Goal: Task Accomplishment & Management: Manage account settings

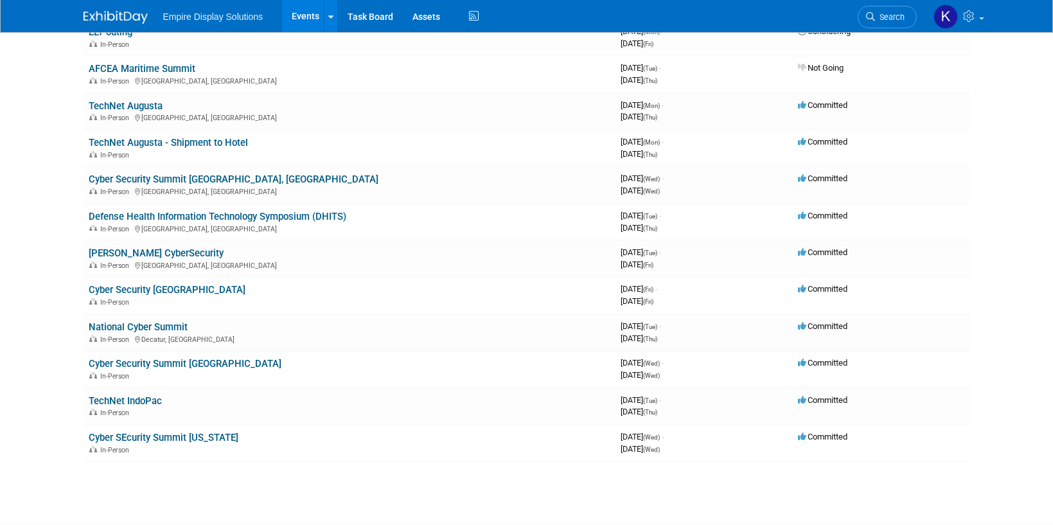
scroll to position [193, 0]
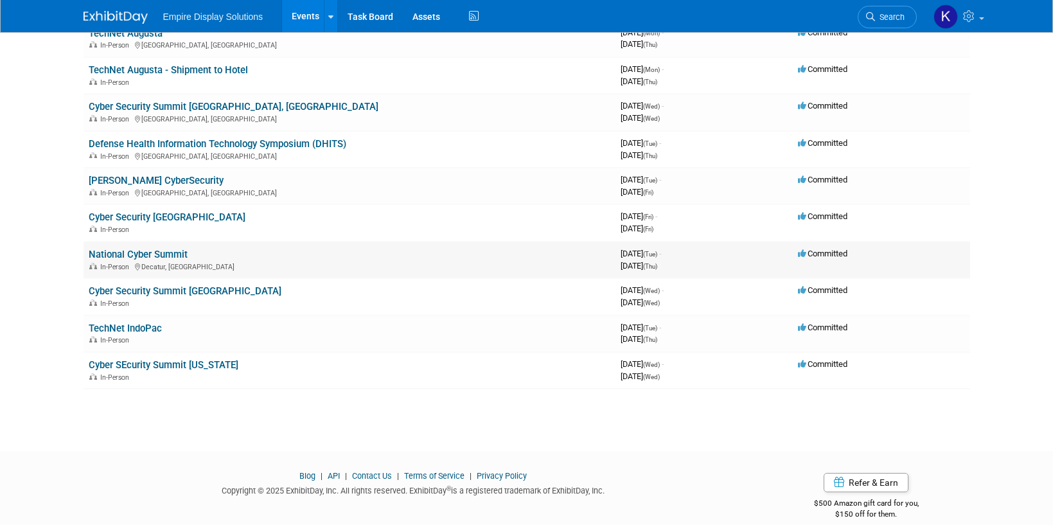
click at [166, 254] on link "National Cyber Summit" at bounding box center [138, 255] width 99 height 12
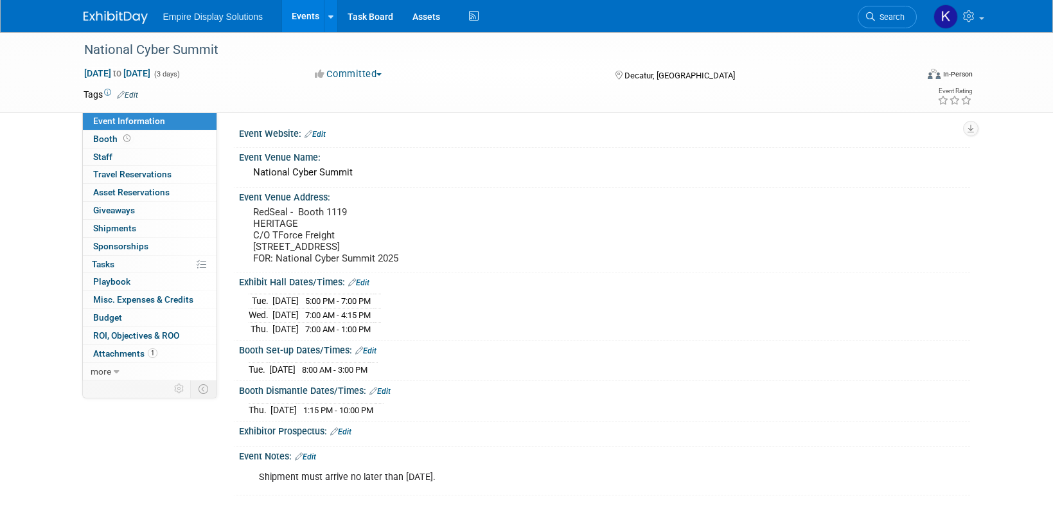
scroll to position [29, 0]
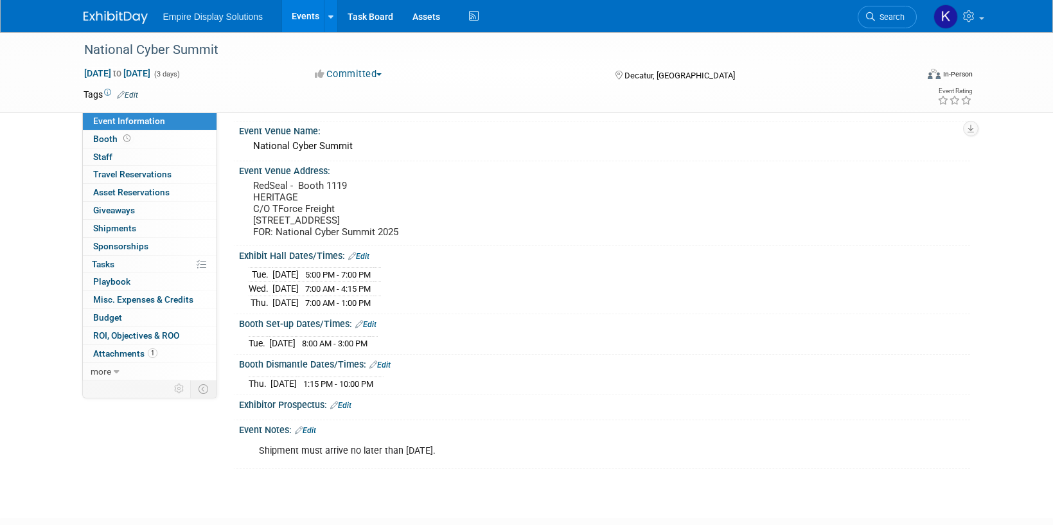
click at [264, 463] on div "Shipment must arrive no later than Monday Sept 15." at bounding box center [539, 451] width 579 height 26
click at [314, 435] on link "Edit" at bounding box center [305, 430] width 21 height 9
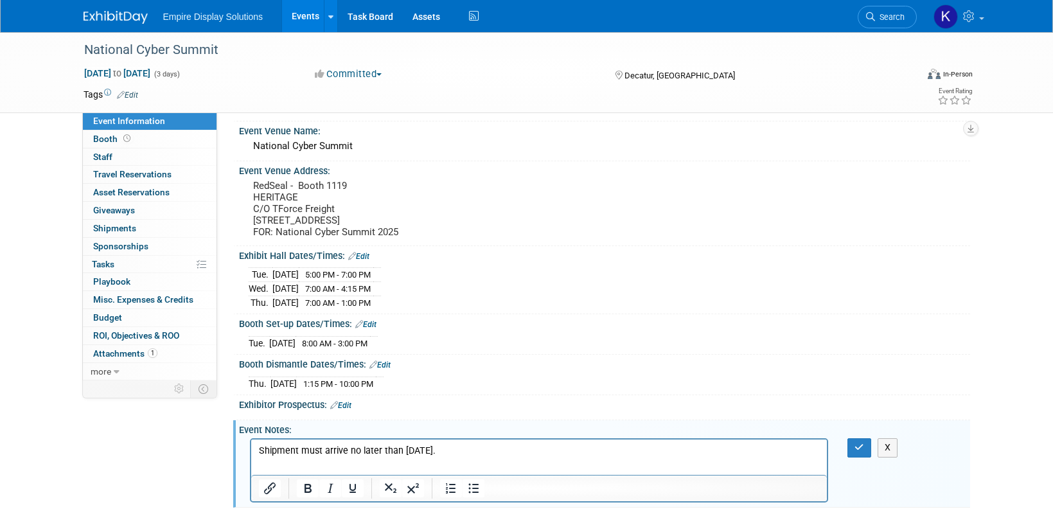
scroll to position [0, 0]
click at [301, 448] on p "Shipment must arrive no later than Monday Sept 15." at bounding box center [538, 451] width 561 height 13
click at [458, 449] on p "Shipment can start arriving by Aug 25 must arrive no later than Monday Sept 15." at bounding box center [538, 451] width 561 height 13
click at [581, 457] on html "Shipment can start arriving by Aug 25 and no later than Monday Sept 15." at bounding box center [539, 448] width 576 height 18
click at [853, 452] on button "button" at bounding box center [859, 447] width 24 height 19
